Goal: Navigation & Orientation: Find specific page/section

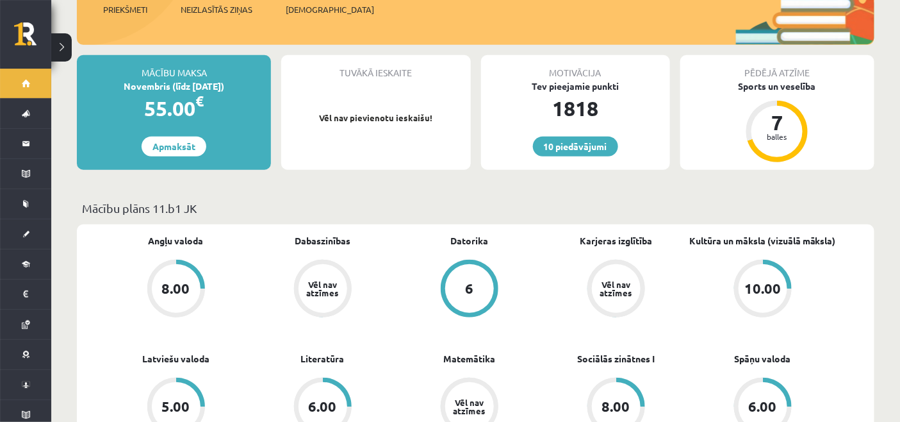
scroll to position [285, 0]
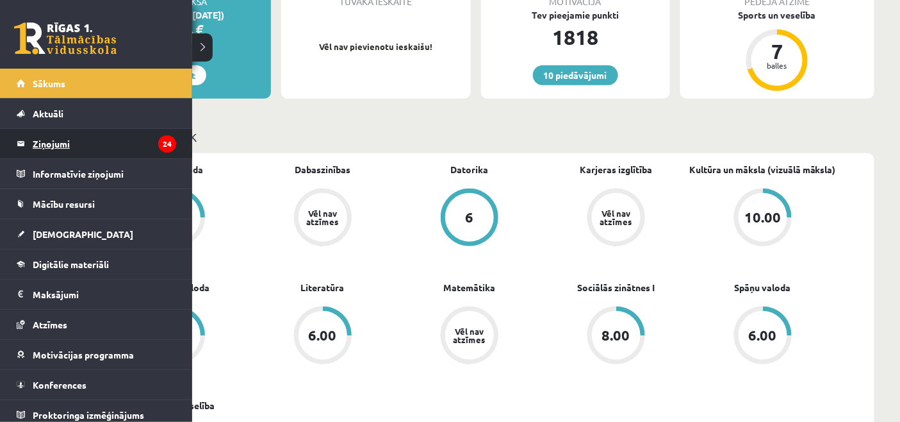
click at [26, 145] on link "Ziņojumi 24" at bounding box center [97, 143] width 160 height 29
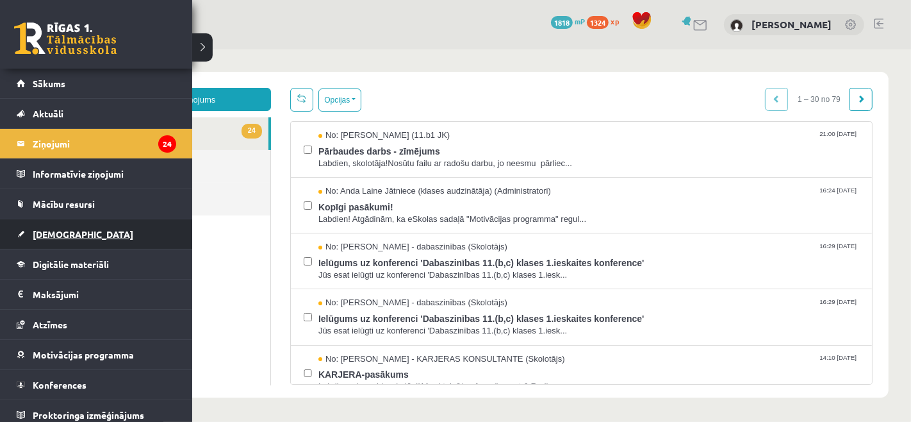
click at [44, 238] on span "[DEMOGRAPHIC_DATA]" at bounding box center [83, 234] width 101 height 12
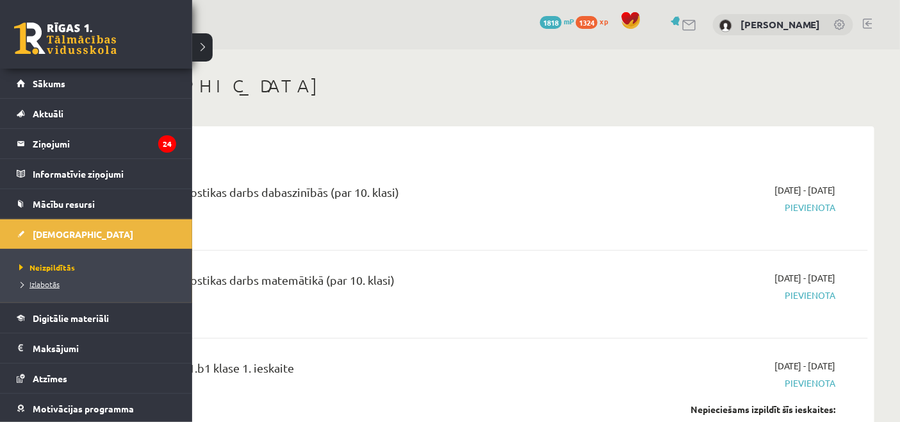
click at [22, 287] on span "Izlabotās" at bounding box center [38, 284] width 44 height 10
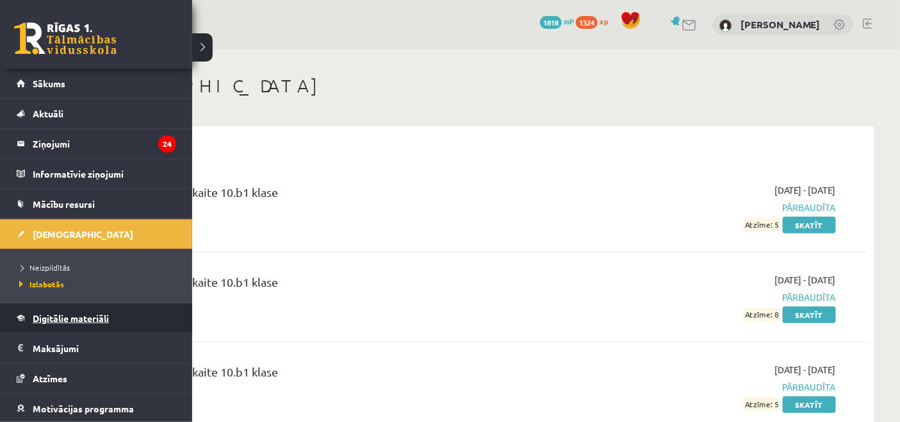
click at [54, 320] on span "Digitālie materiāli" at bounding box center [71, 318] width 76 height 12
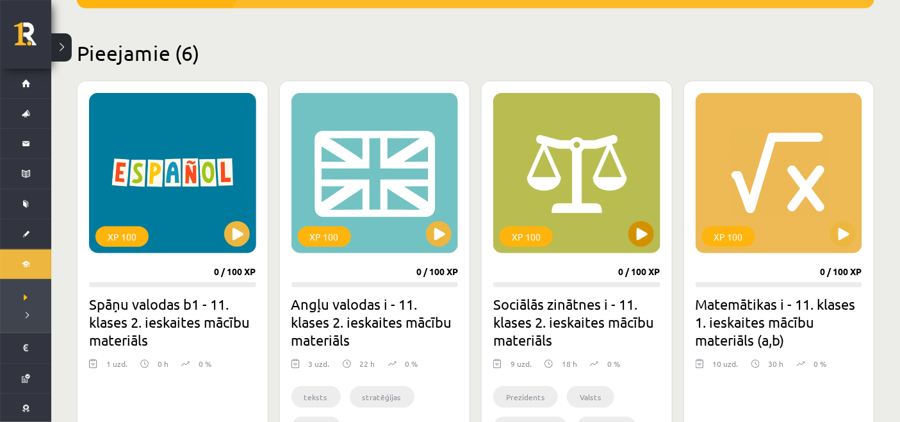
scroll to position [356, 0]
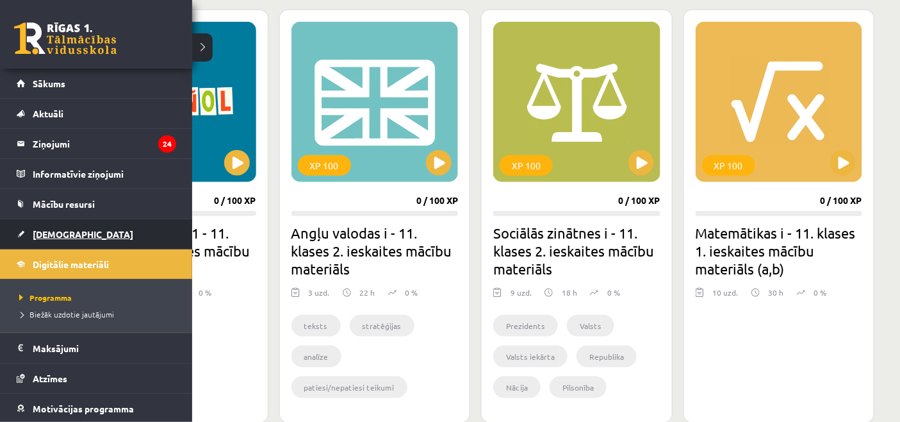
click at [35, 231] on span "[DEMOGRAPHIC_DATA]" at bounding box center [83, 234] width 101 height 12
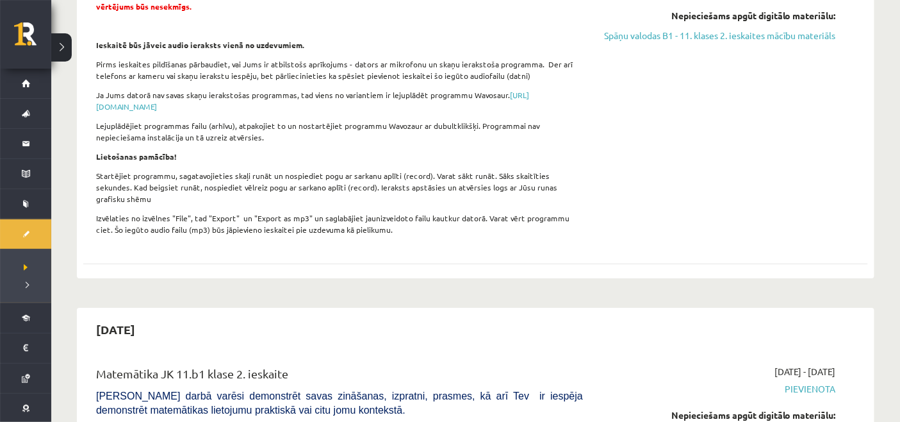
scroll to position [1210, 0]
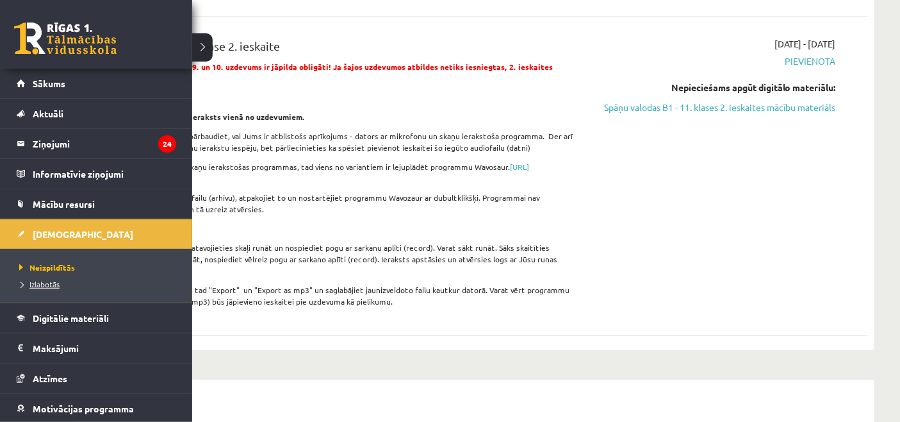
click at [38, 286] on span "Izlabotās" at bounding box center [38, 284] width 44 height 10
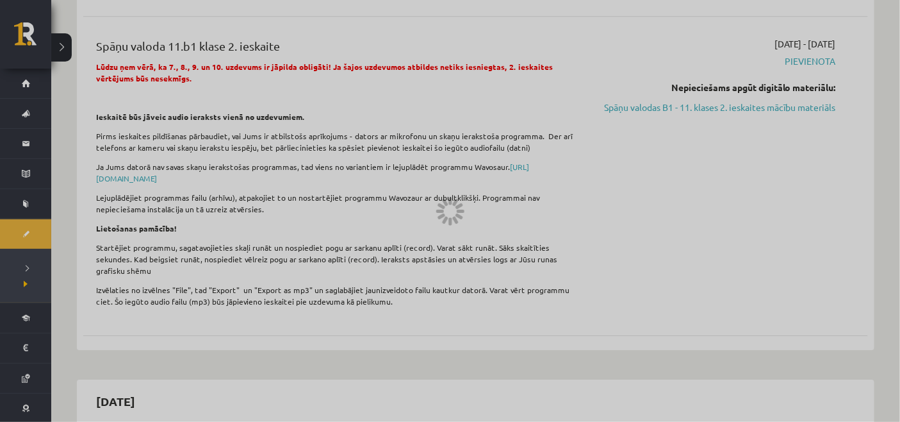
click at [38, 286] on div at bounding box center [450, 211] width 900 height 422
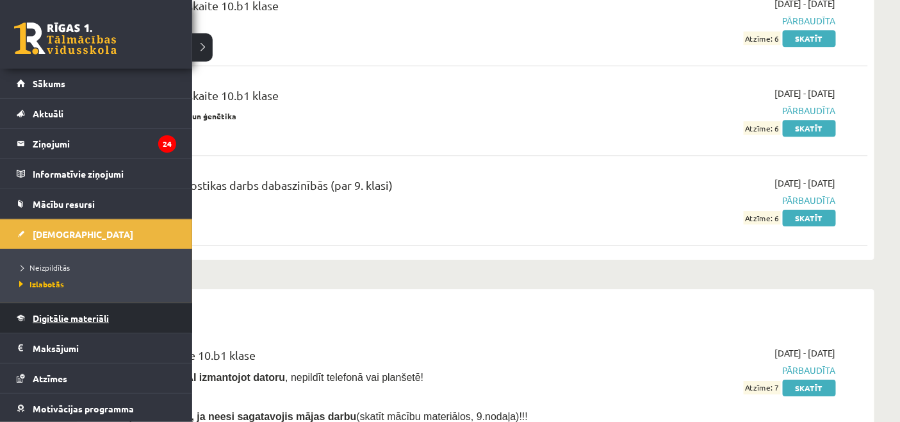
click at [68, 324] on span "Digitālie materiāli" at bounding box center [71, 318] width 76 height 12
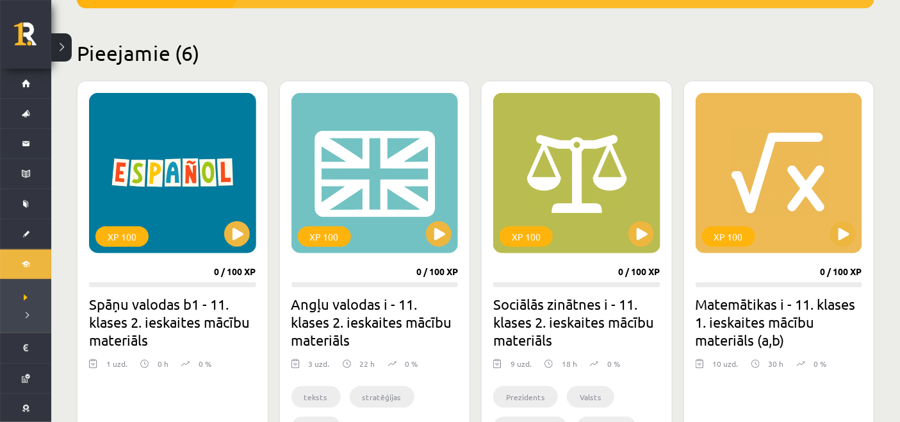
scroll to position [213, 0]
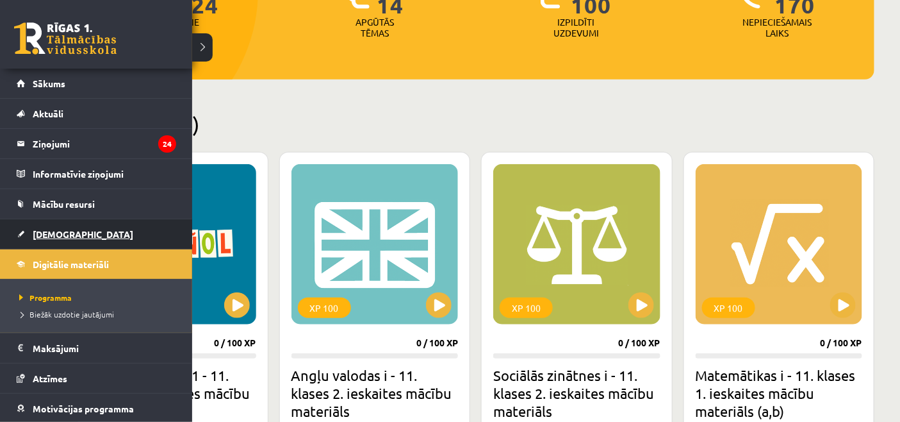
click at [80, 239] on link "[DEMOGRAPHIC_DATA]" at bounding box center [97, 233] width 160 height 29
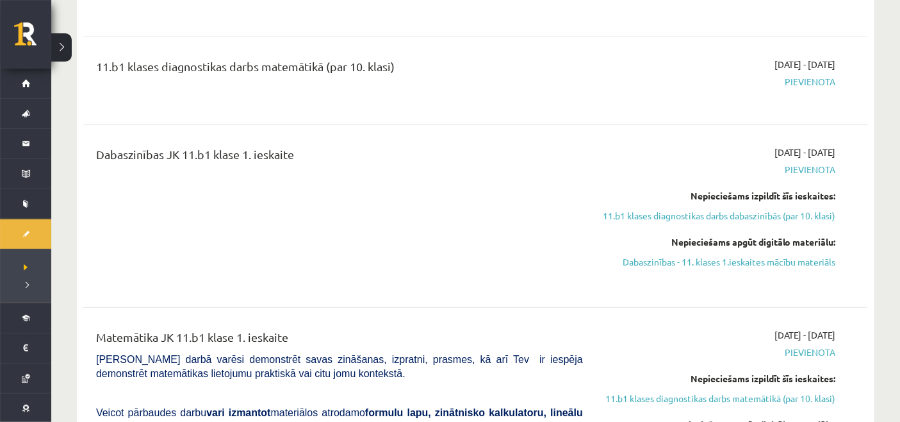
scroll to position [285, 0]
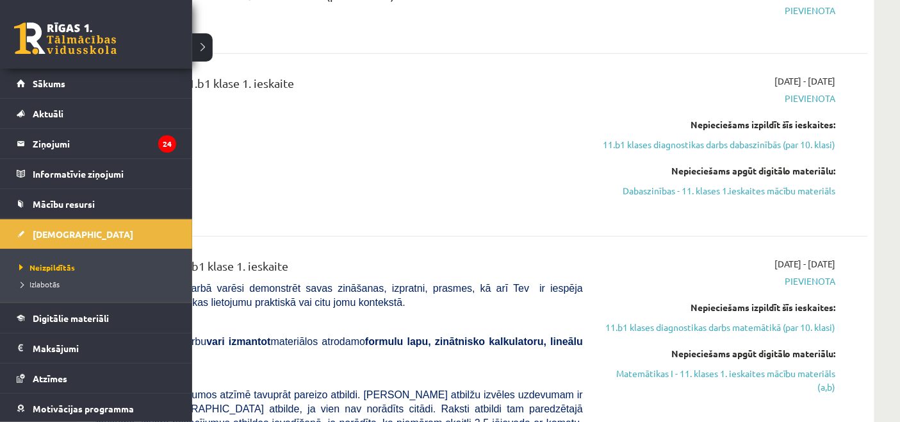
click at [43, 59] on div "10 Dāvanas 1818 mP 1324 xp" at bounding box center [96, 34] width 192 height 69
click at [45, 43] on link at bounding box center [65, 38] width 103 height 32
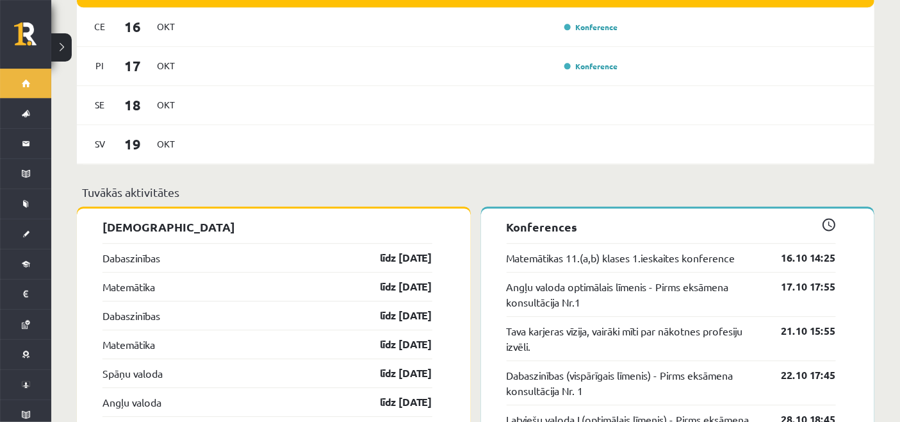
scroll to position [1068, 0]
